Goal: Use online tool/utility: Utilize a website feature to perform a specific function

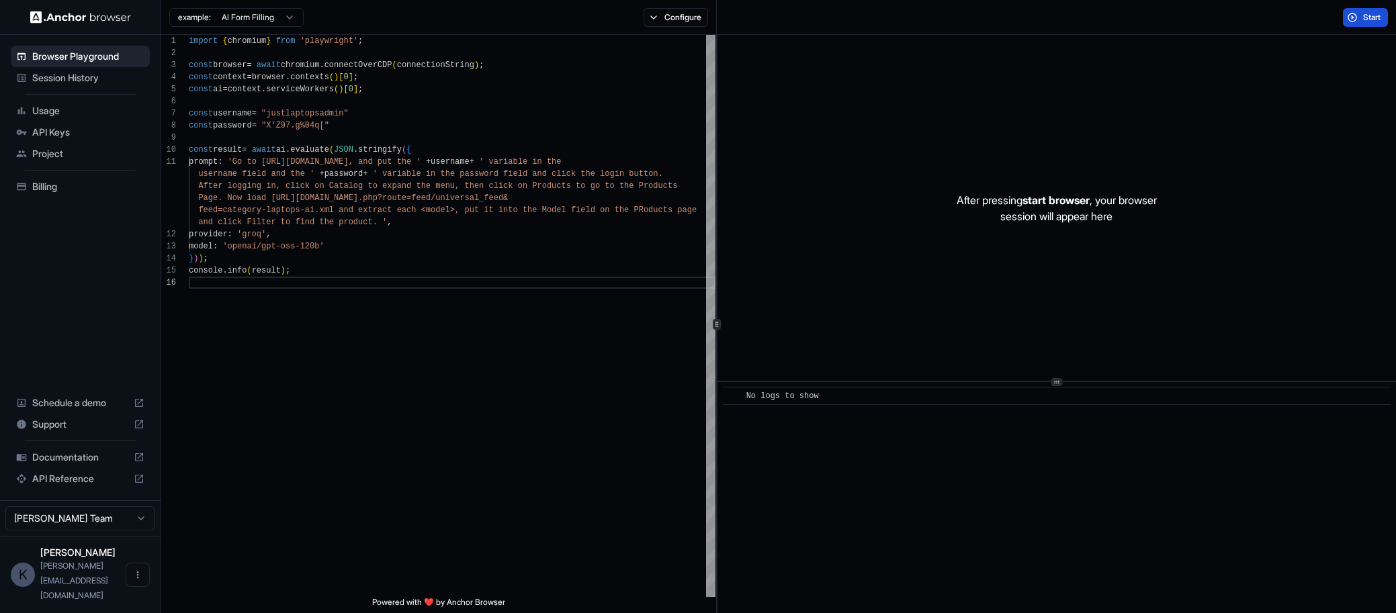
click at [1363, 19] on span "Start" at bounding box center [1372, 17] width 19 height 11
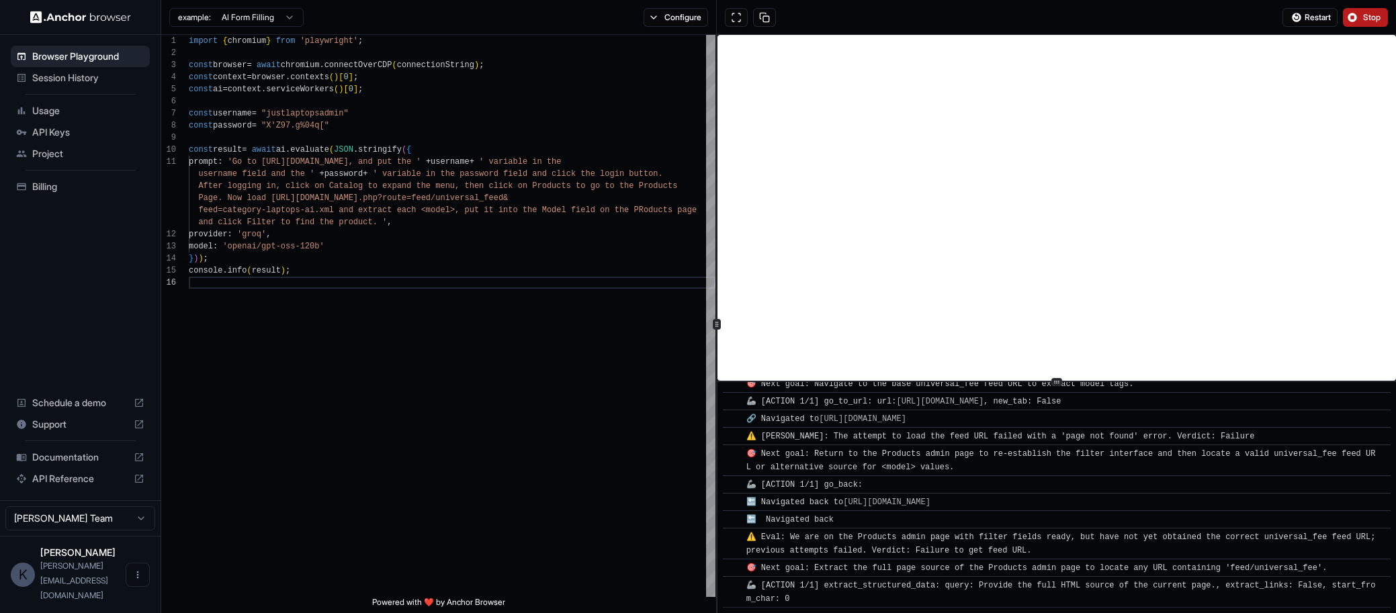
scroll to position [1649, 0]
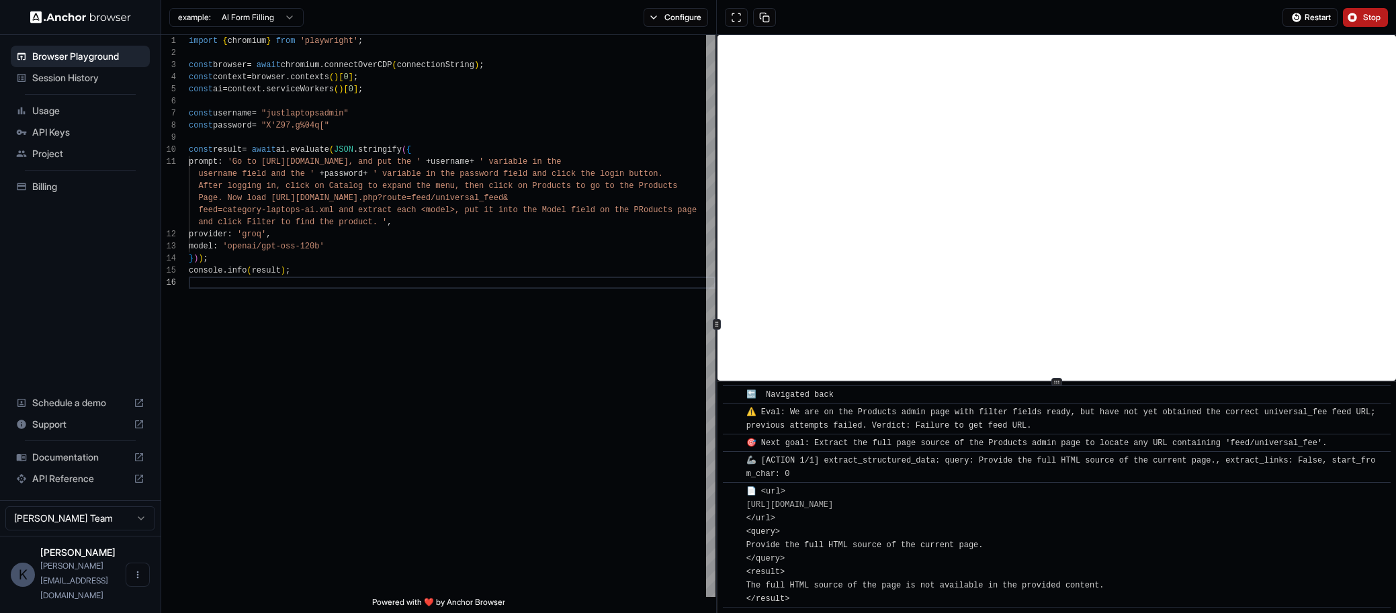
click at [1373, 13] on span "Stop" at bounding box center [1372, 17] width 19 height 11
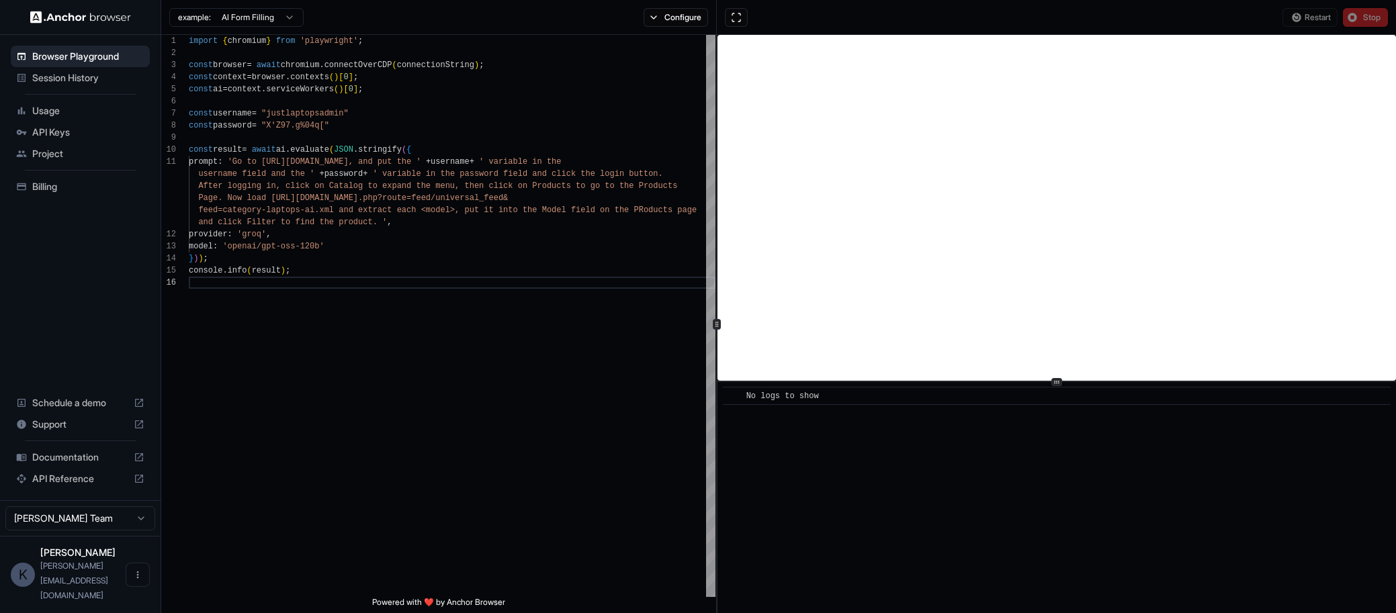
scroll to position [0, 0]
click at [414, 211] on span "feed=category-laptops-ai.xml and extract each <mod" at bounding box center [319, 210] width 242 height 9
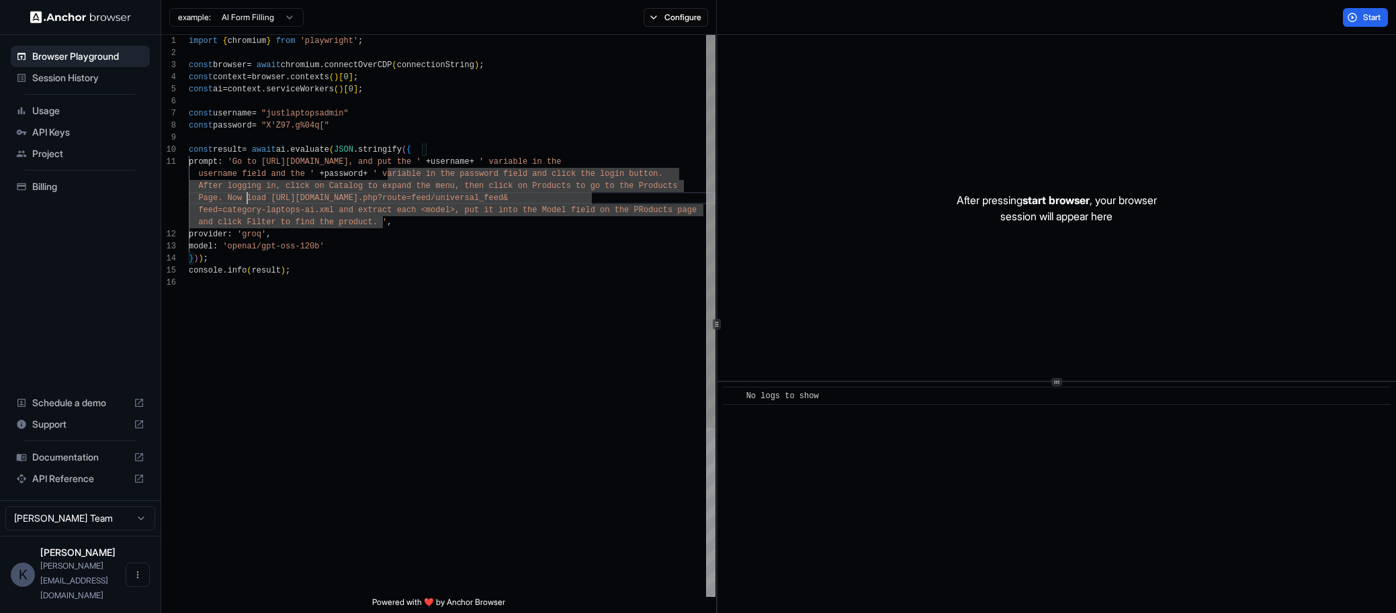
scroll to position [36, 0]
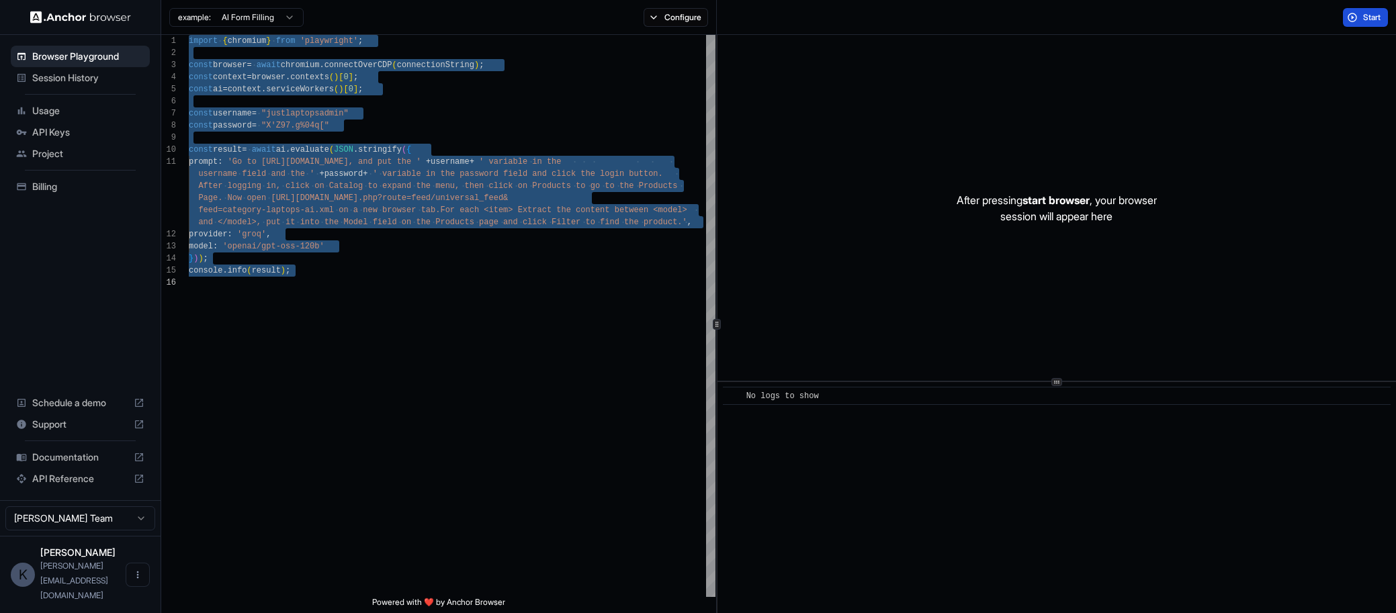
click at [1345, 19] on button "Start" at bounding box center [1365, 17] width 45 height 19
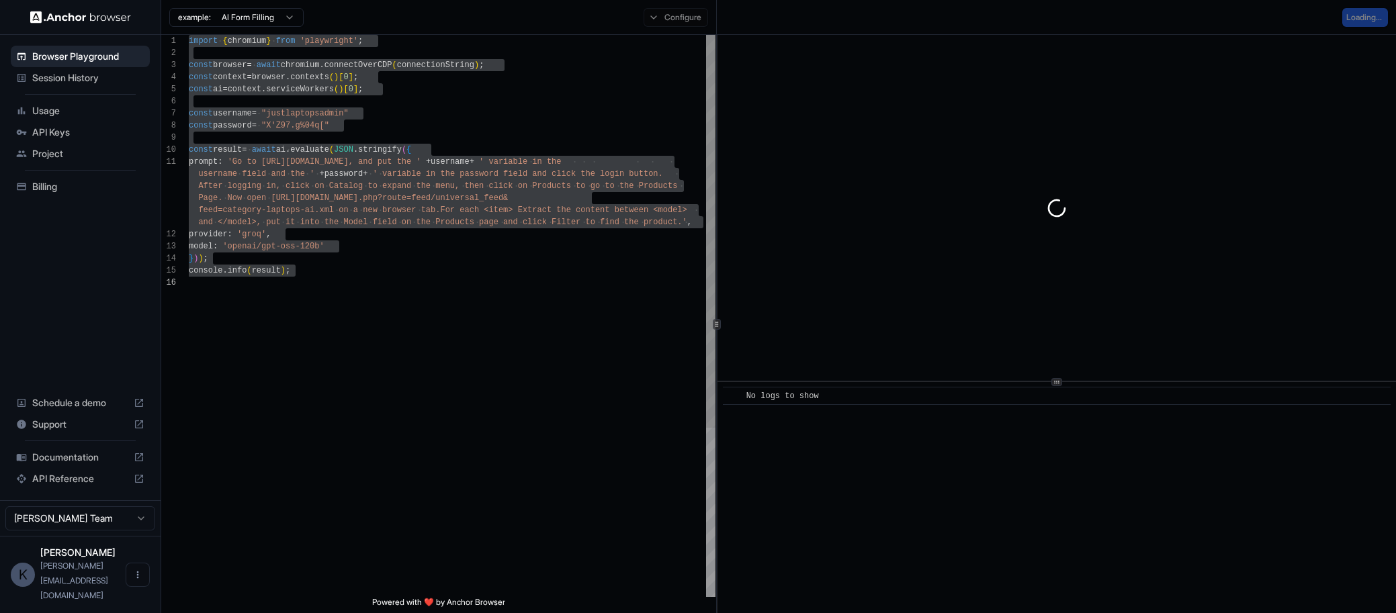
type textarea "**********"
click at [516, 246] on div "model : 'openai/gpt-oss-120b'" at bounding box center [452, 246] width 527 height 12
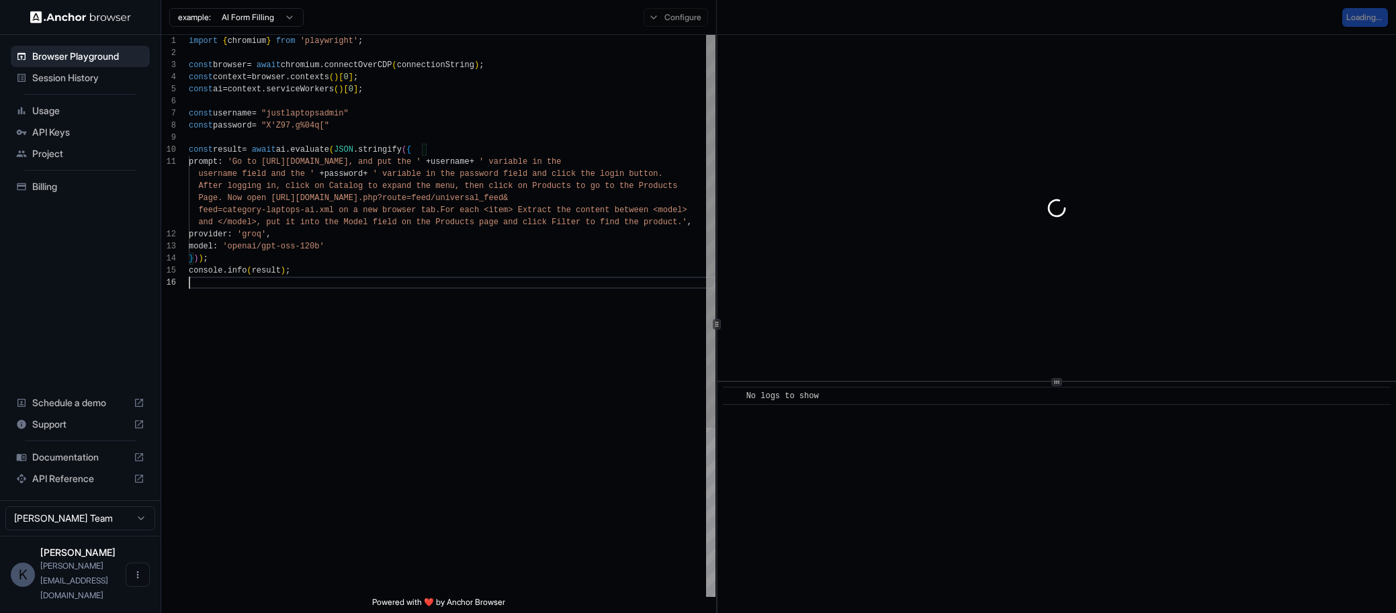
click at [505, 343] on div "import { chromium } from 'playwright' ; const browser = await chromium . connec…" at bounding box center [452, 437] width 527 height 804
click at [970, 446] on div "​ No logs to show" at bounding box center [1056, 497] width 678 height 231
click at [1105, 230] on div at bounding box center [1056, 208] width 678 height 346
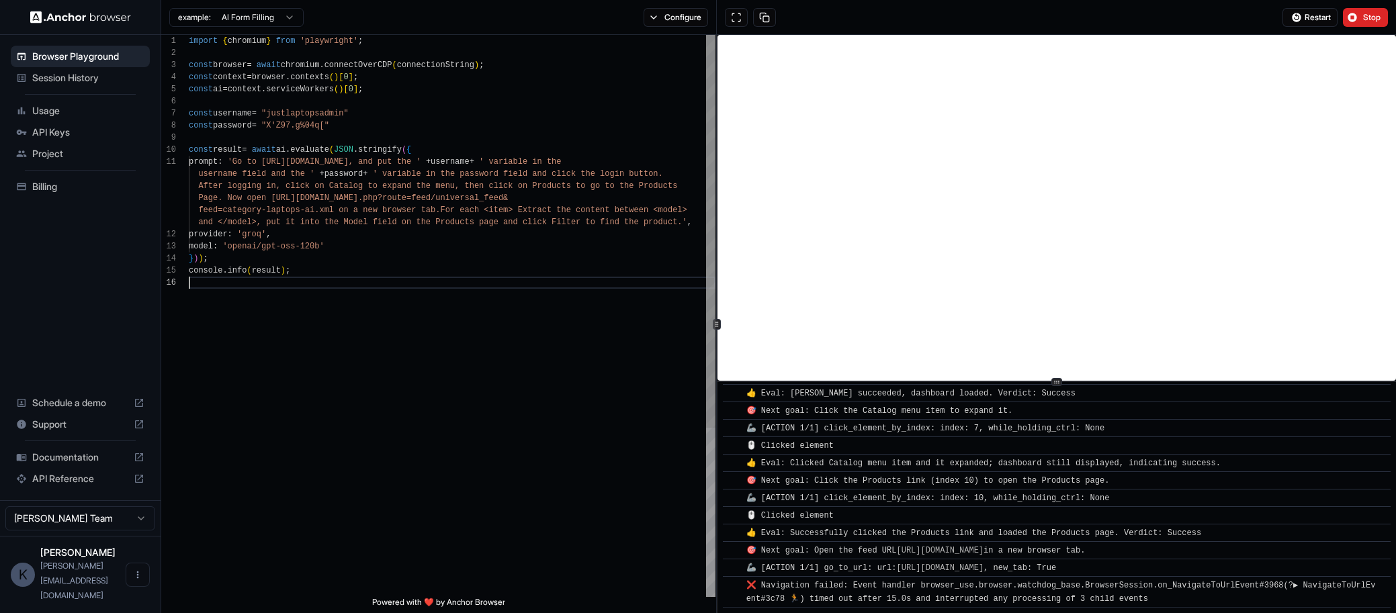
scroll to position [48, 0]
click at [438, 206] on span "feed=category-laptops-ai.xml on a new browser tab." at bounding box center [319, 210] width 242 height 9
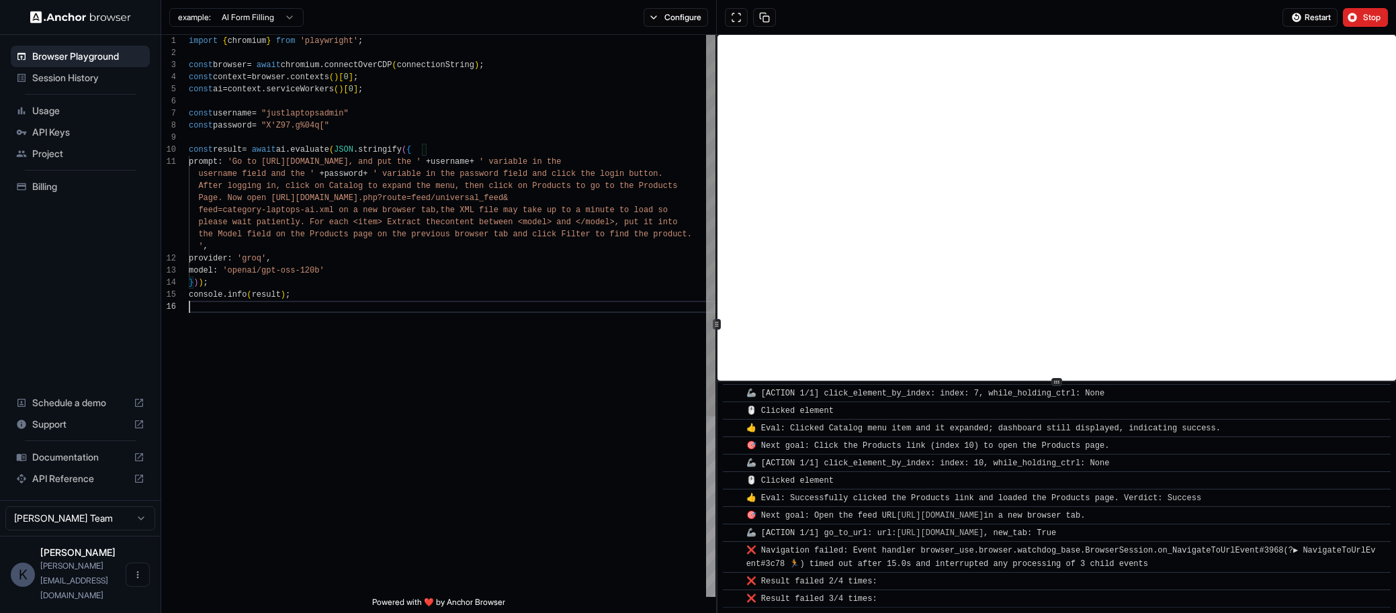
scroll to position [24, 0]
click at [548, 426] on div "import { chromium } from 'playwright' ; const browser = await chromium . connec…" at bounding box center [452, 449] width 527 height 828
click at [862, 511] on span "🎯 Next goal: Open the feed URL https://www.justlaptops.co.nz/index.php?route=fe…" at bounding box center [915, 515] width 339 height 9
drag, startPoint x: 888, startPoint y: 579, endPoint x: 942, endPoint y: 598, distance: 57.1
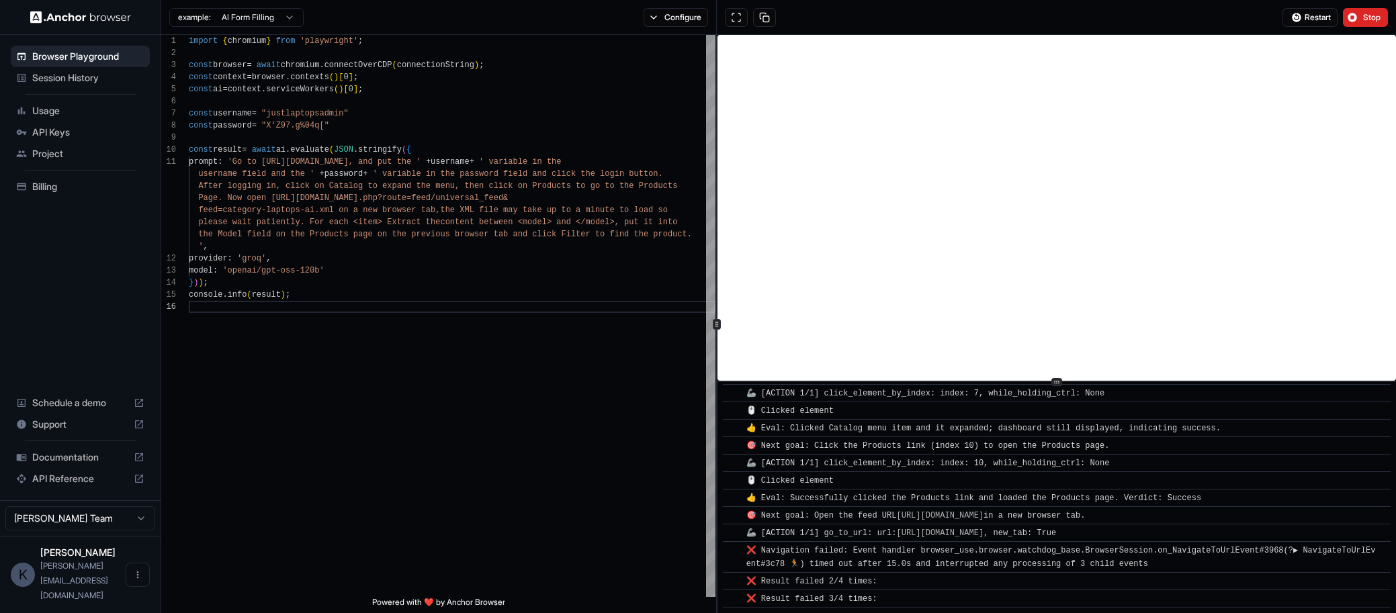
click at [942, 598] on div "​ [INFO] Started Execution ​ 🚀 Task: Go to https://www.justlaptops.co.nz/admin/…" at bounding box center [1057, 335] width 668 height 543
click at [942, 598] on div "❌ Result failed 3/4 times:" at bounding box center [1060, 598] width 629 height 13
click at [934, 594] on div "❌ Result failed 3/4 times:" at bounding box center [1060, 598] width 629 height 13
click at [880, 509] on div "🎯 Next goal: Open the feed URL https://www.justlaptops.co.nz/index.php?route=fe…" at bounding box center [918, 515] width 344 height 13
click at [861, 533] on div "🦾 [ACTION 1/1] go_to_url: url: https://www.justlaptops.co.nz/index.php?route=fe…" at bounding box center [903, 533] width 315 height 13
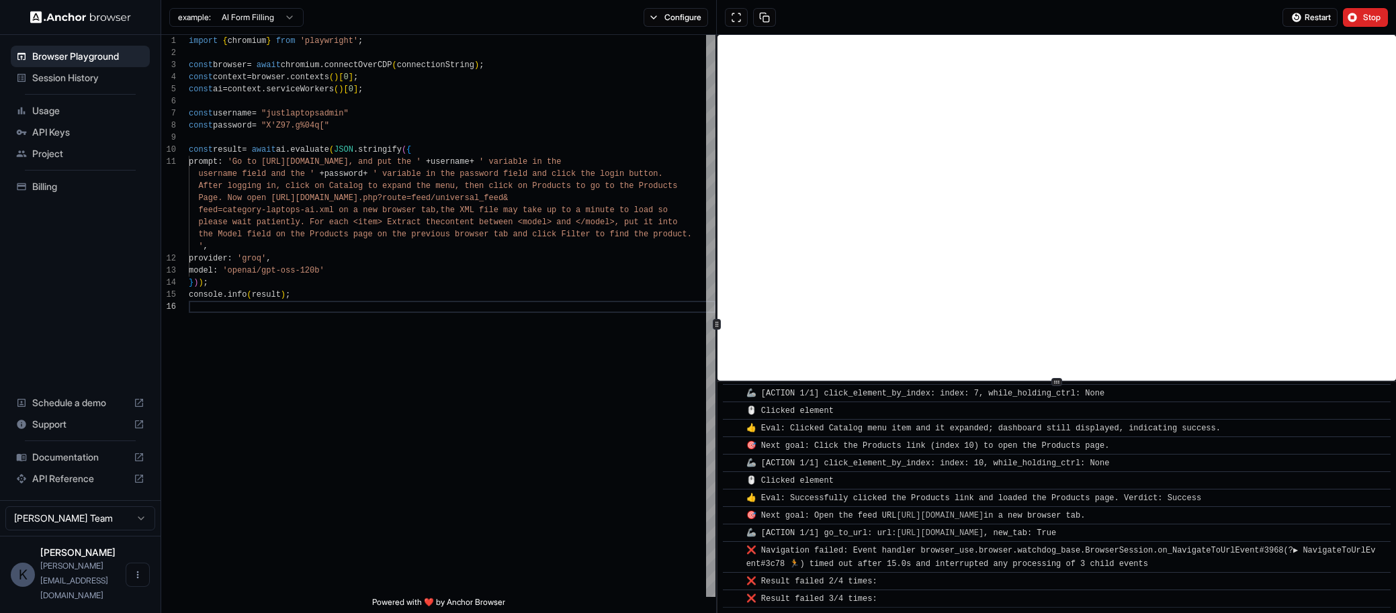
click at [891, 600] on div "❌ Result failed 3/4 times:" at bounding box center [1060, 598] width 629 height 13
drag, startPoint x: 891, startPoint y: 600, endPoint x: 858, endPoint y: 543, distance: 65.0
click at [858, 543] on div "​ [INFO] Started Execution ​ 🚀 Task: Go to https://www.justlaptops.co.nz/admin/…" at bounding box center [1057, 335] width 668 height 543
click at [858, 543] on div "​ ❌ Navigation failed: Event handler browser_use.browser.watchdog_base.BrowserS…" at bounding box center [1057, 557] width 668 height 32
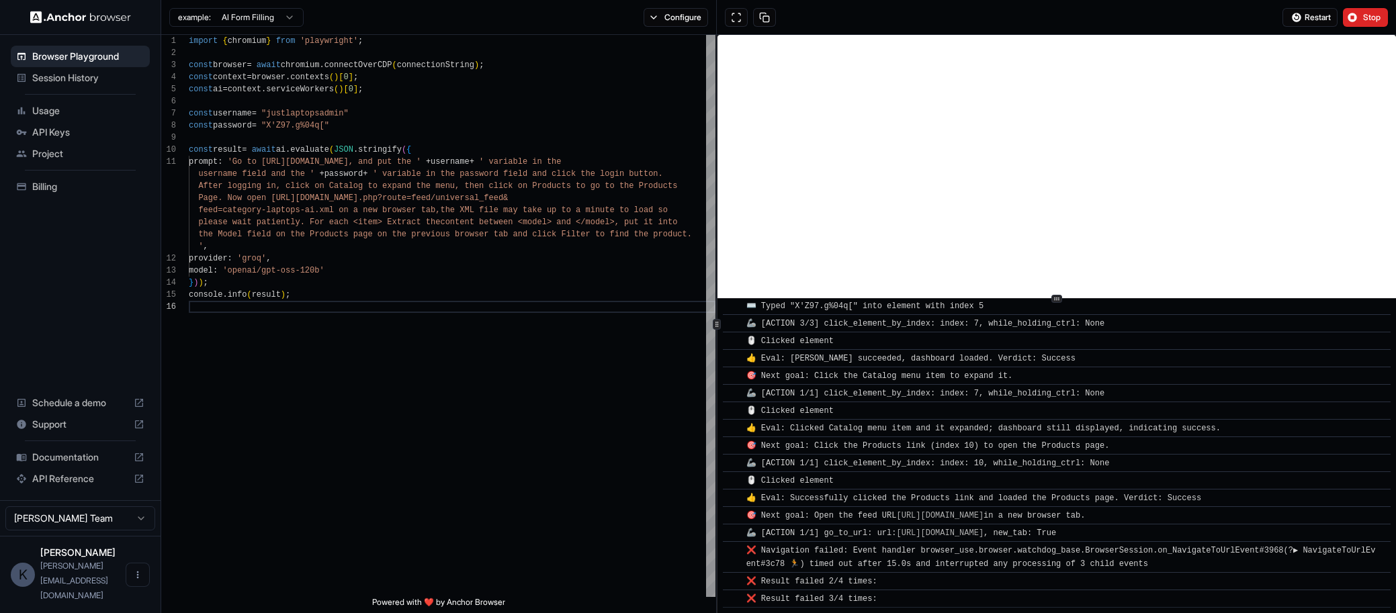
scroll to position [279, 0]
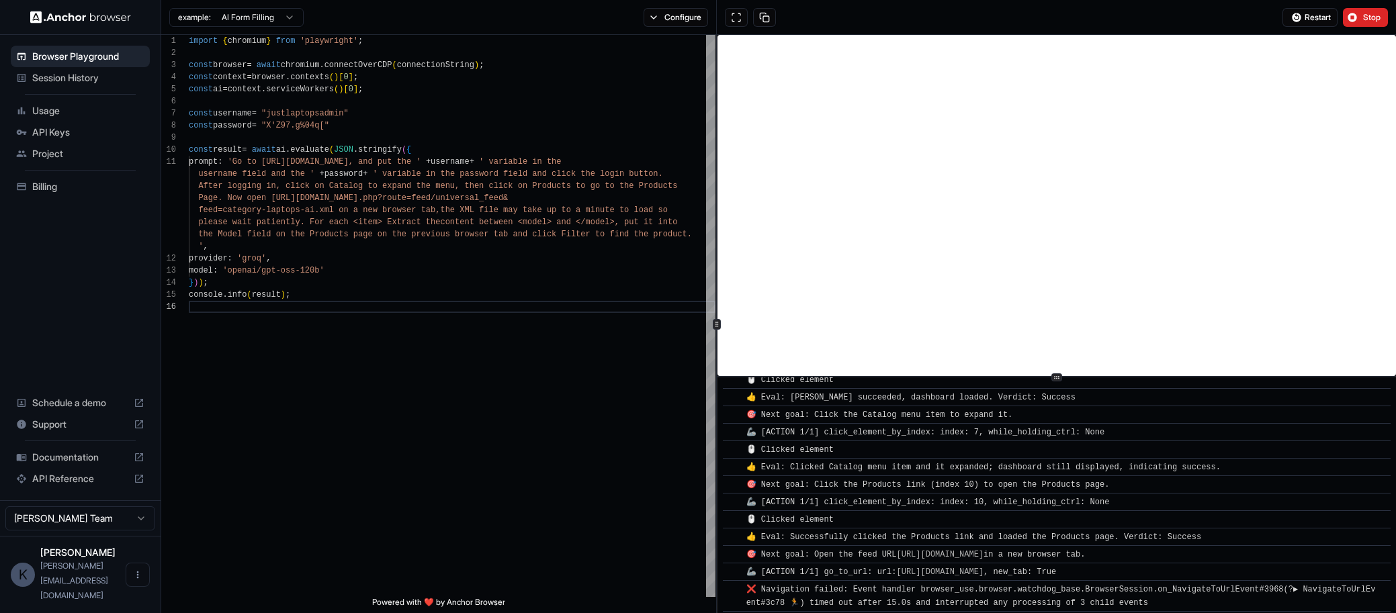
click at [1063, 377] on div at bounding box center [1056, 377] width 678 height 1
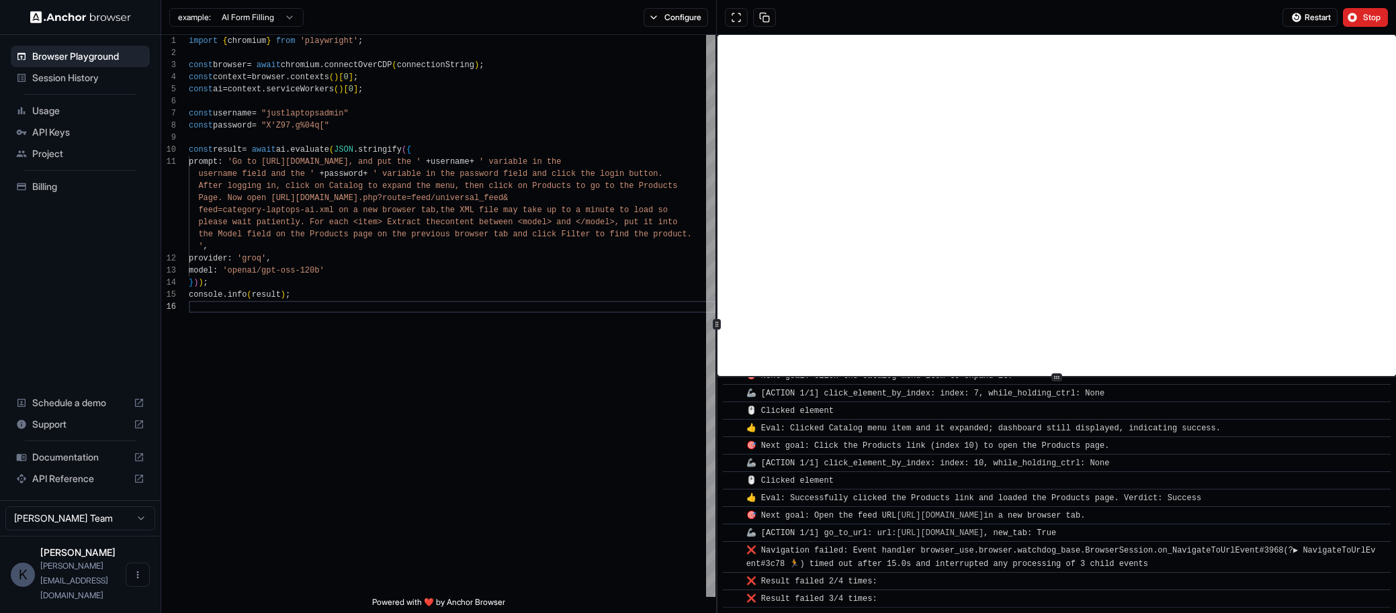
scroll to position [358, 0]
click at [915, 589] on div "​ ❌ Result failed 2/4 times:" at bounding box center [1057, 581] width 668 height 18
click at [915, 588] on div "❌ Result failed 2/4 times:" at bounding box center [1060, 581] width 629 height 13
click at [742, 15] on button at bounding box center [736, 17] width 23 height 19
click at [917, 529] on link "https://www.justlaptops.co.nz/index.php?route=feed/universal_feed&feed=category…" at bounding box center [939, 533] width 87 height 9
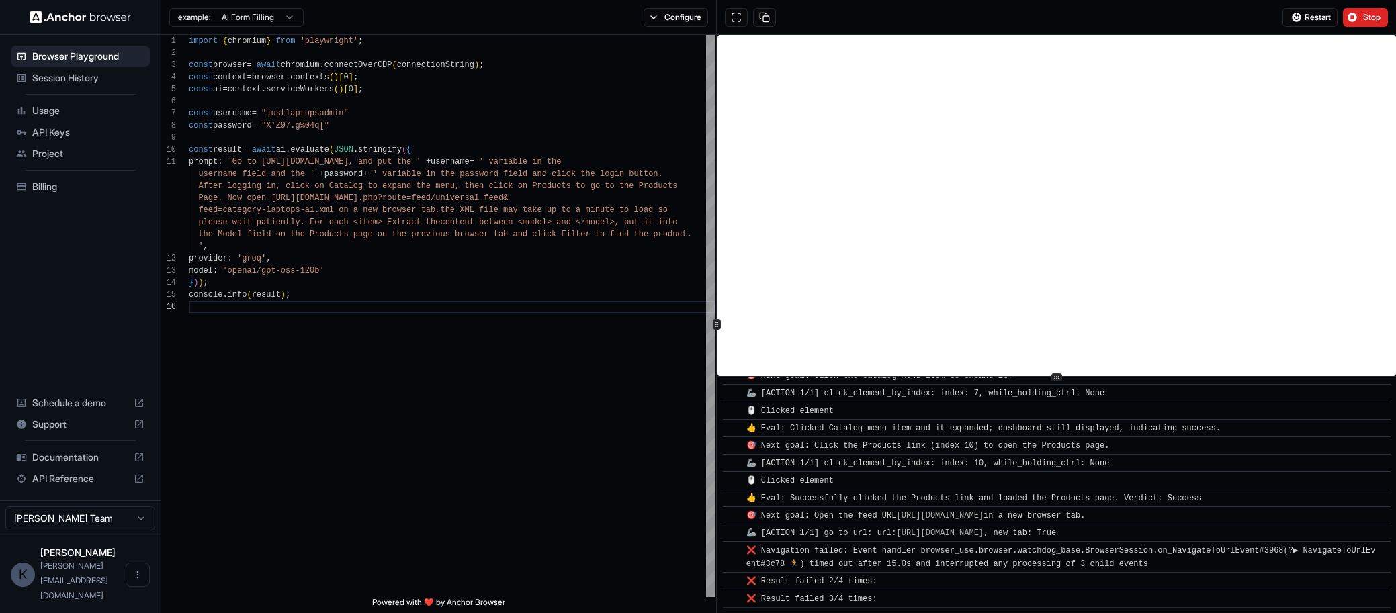
click at [843, 601] on span "❌ Result failed 3/4 times:" at bounding box center [811, 598] width 131 height 9
click at [1324, 16] on span "Restart" at bounding box center [1317, 17] width 26 height 11
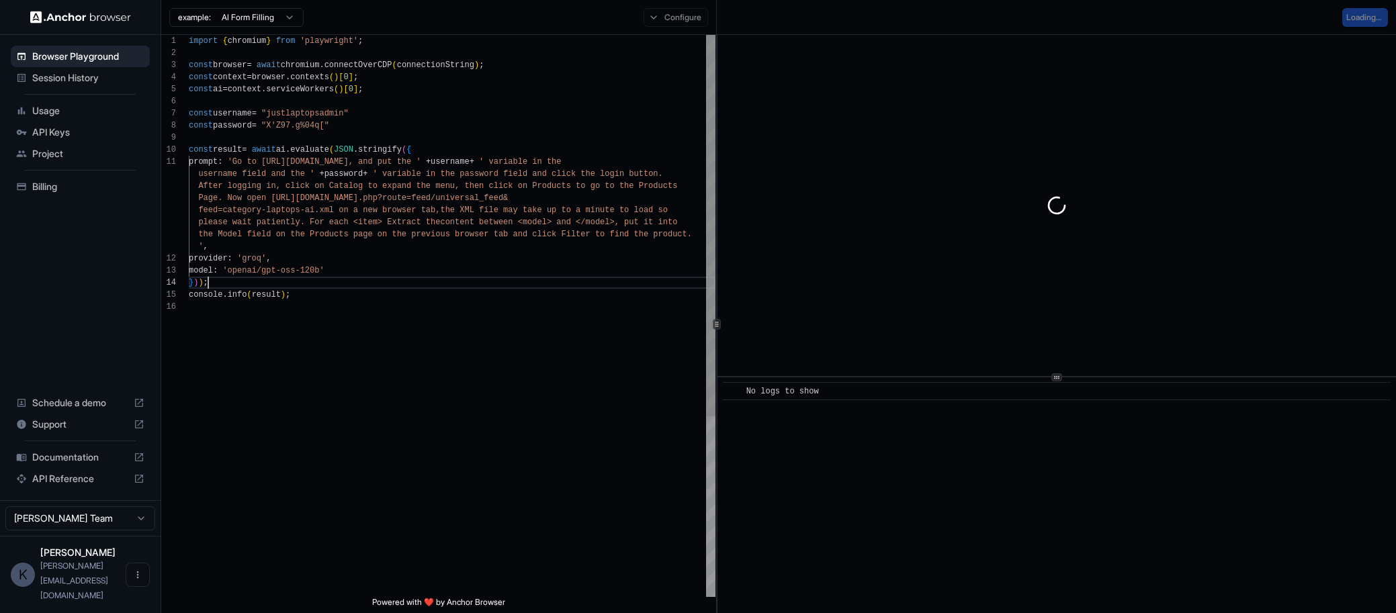
scroll to position [0, 0]
click at [557, 287] on div "} ) ) ;" at bounding box center [452, 283] width 527 height 12
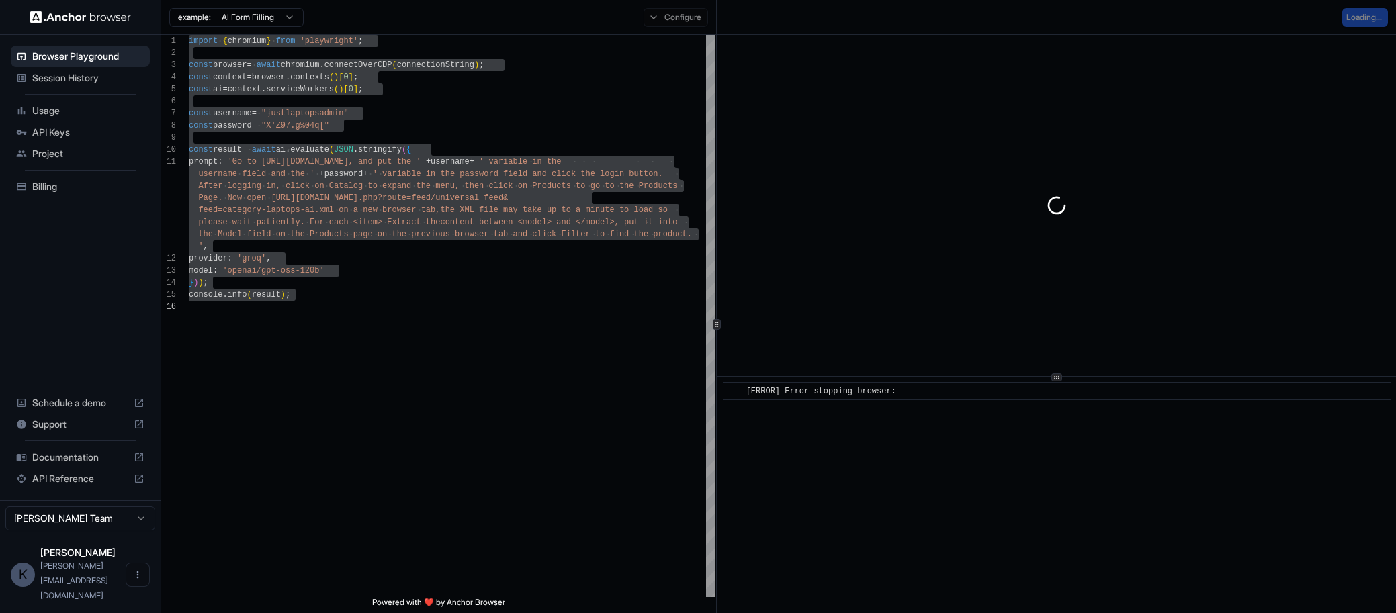
click at [1014, 161] on div at bounding box center [1056, 205] width 678 height 341
click at [1285, 15] on div "Loading..." at bounding box center [1056, 17] width 679 height 35
type textarea "**********"
drag, startPoint x: 524, startPoint y: 258, endPoint x: 568, endPoint y: 195, distance: 76.2
click at [524, 258] on div "provider : 'groq' ," at bounding box center [452, 259] width 527 height 12
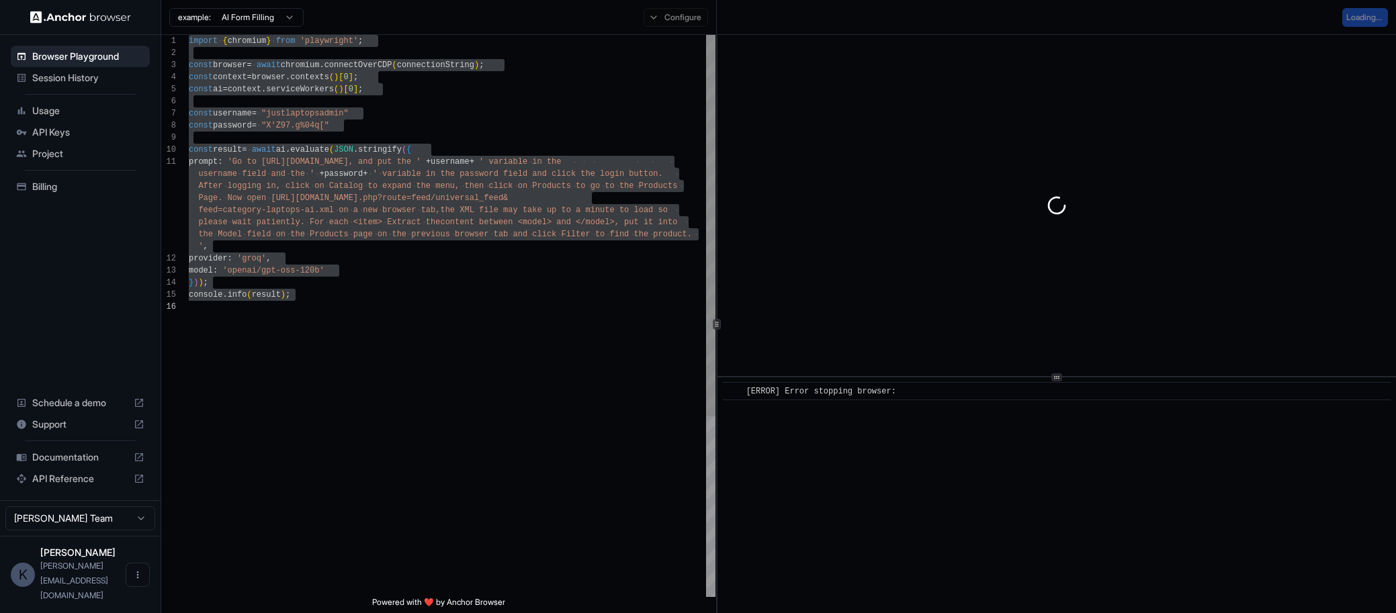
scroll to position [73, 0]
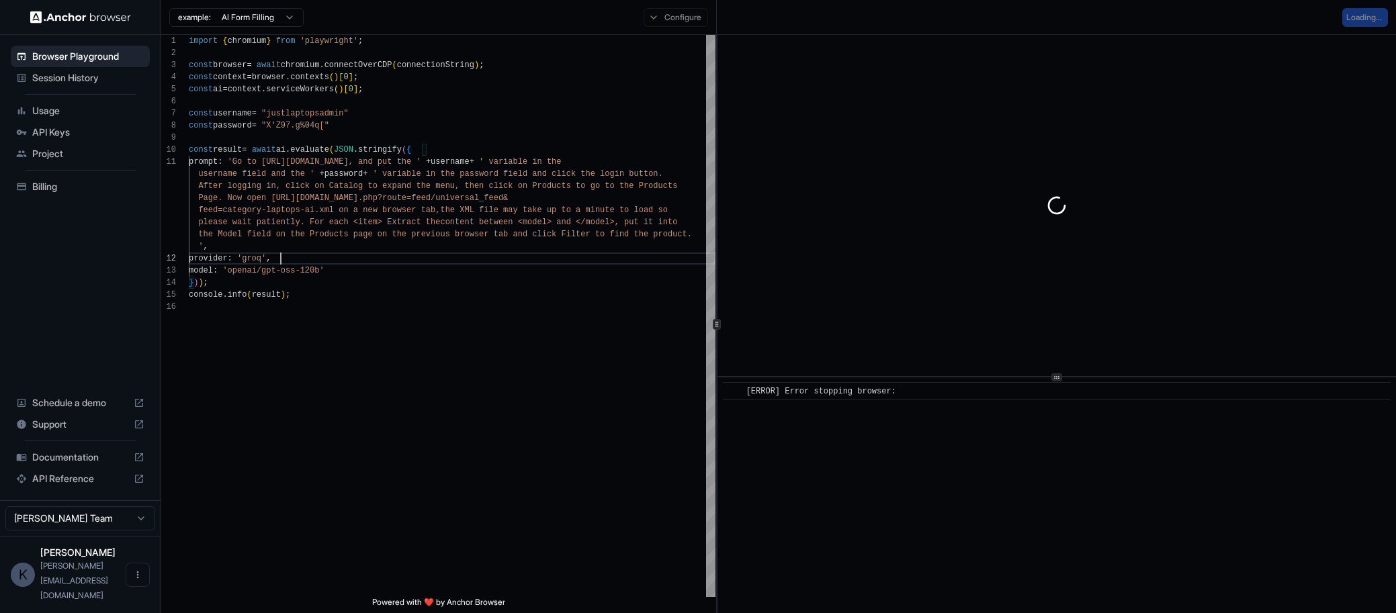
click at [1213, 227] on div at bounding box center [1056, 205] width 678 height 341
click at [1212, 226] on div at bounding box center [1056, 205] width 678 height 341
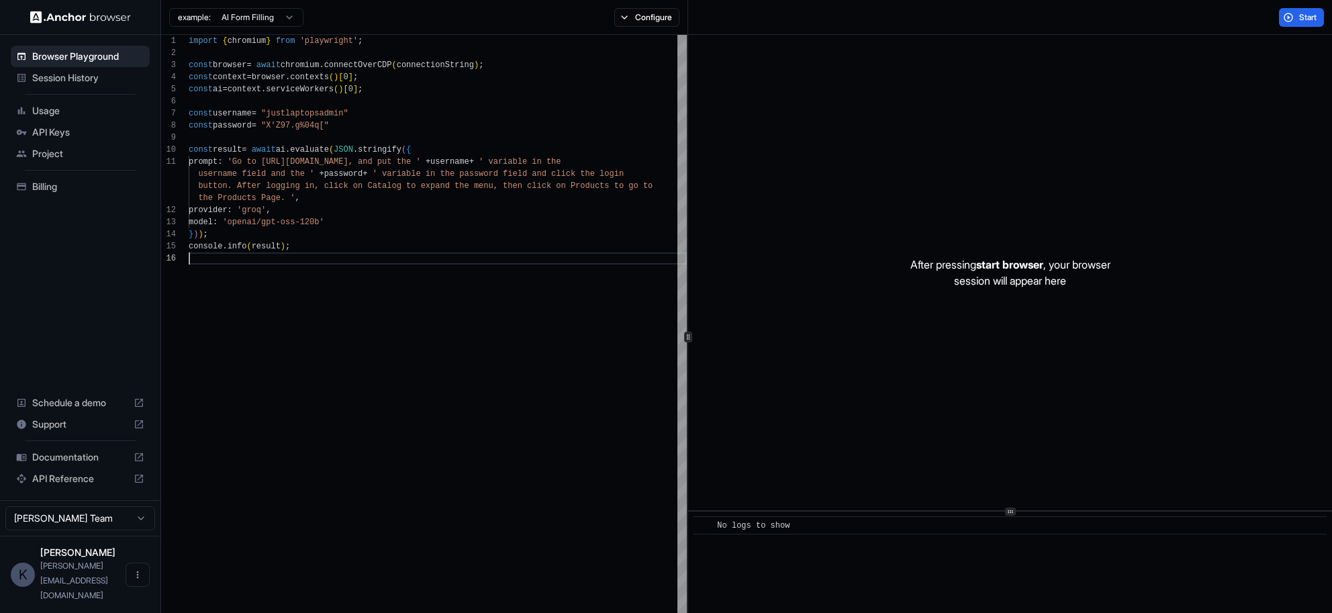
scroll to position [97, 0]
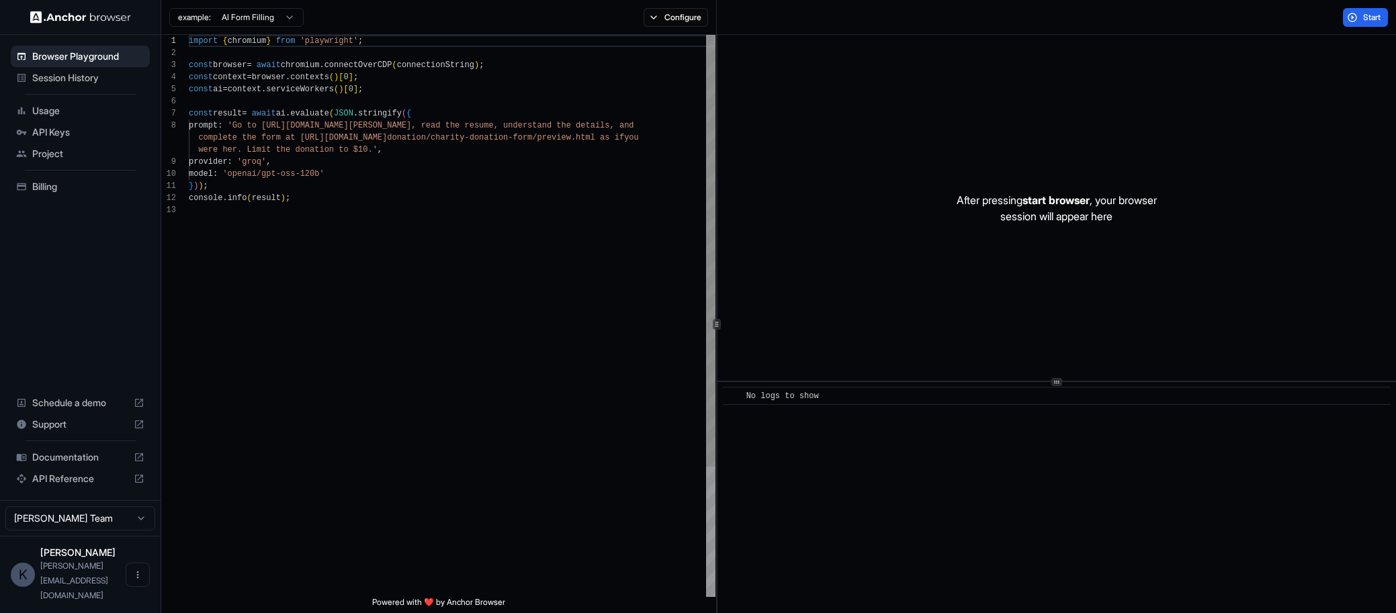
scroll to position [97, 0]
